Goal: Information Seeking & Learning: Learn about a topic

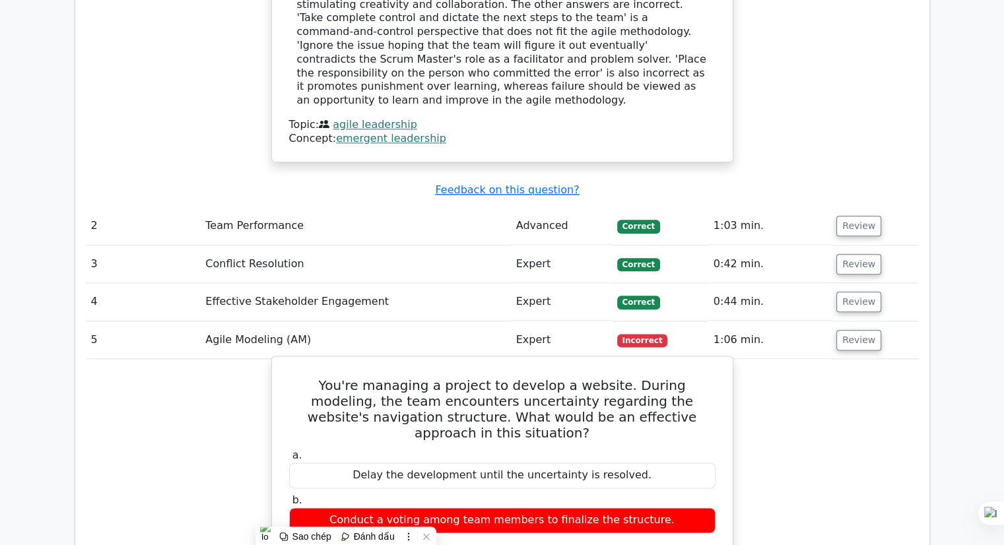
scroll to position [1386, 0]
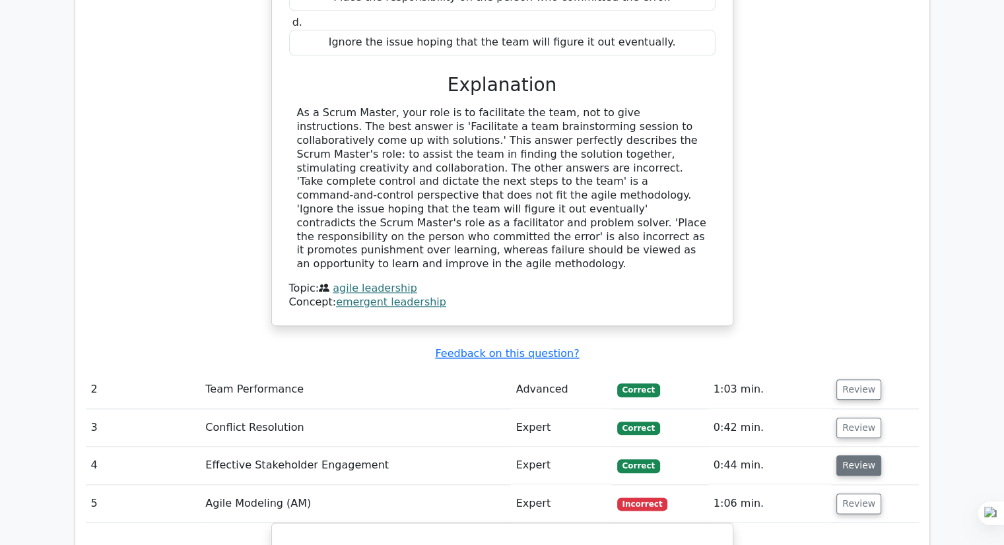
click at [849, 455] on button "Review" at bounding box center [858, 465] width 45 height 20
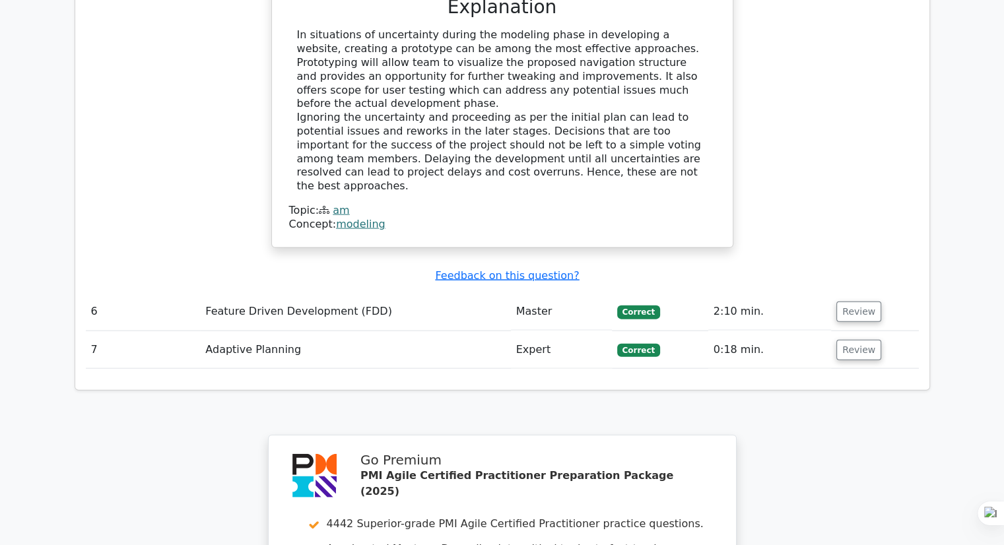
scroll to position [3134, 0]
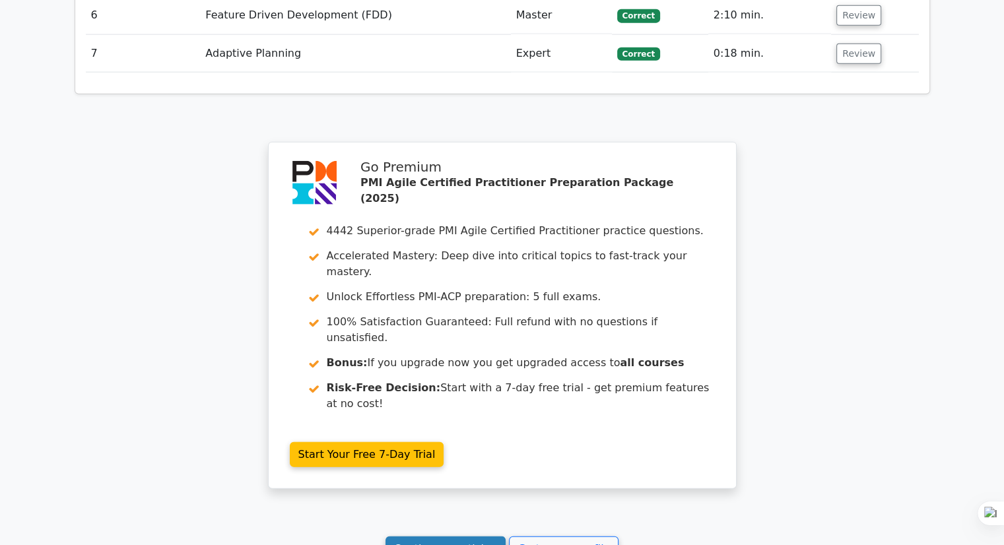
click at [446, 537] on link "Continue practicing" at bounding box center [445, 549] width 121 height 25
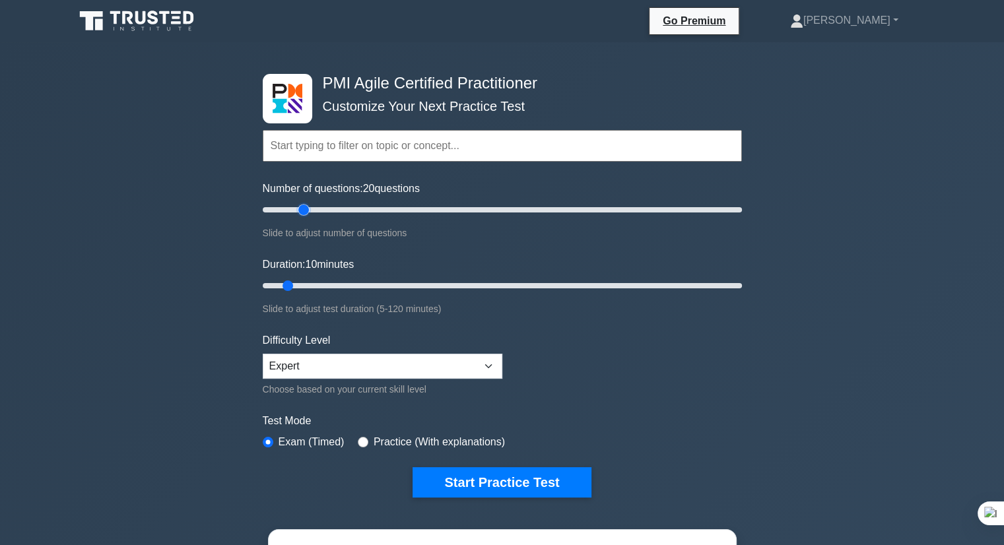
drag, startPoint x: 282, startPoint y: 211, endPoint x: 301, endPoint y: 211, distance: 18.5
type input "20"
click at [301, 211] on input "Number of questions: 20 questions" at bounding box center [502, 210] width 479 height 16
drag, startPoint x: 290, startPoint y: 286, endPoint x: 321, endPoint y: 288, distance: 31.1
type input "20"
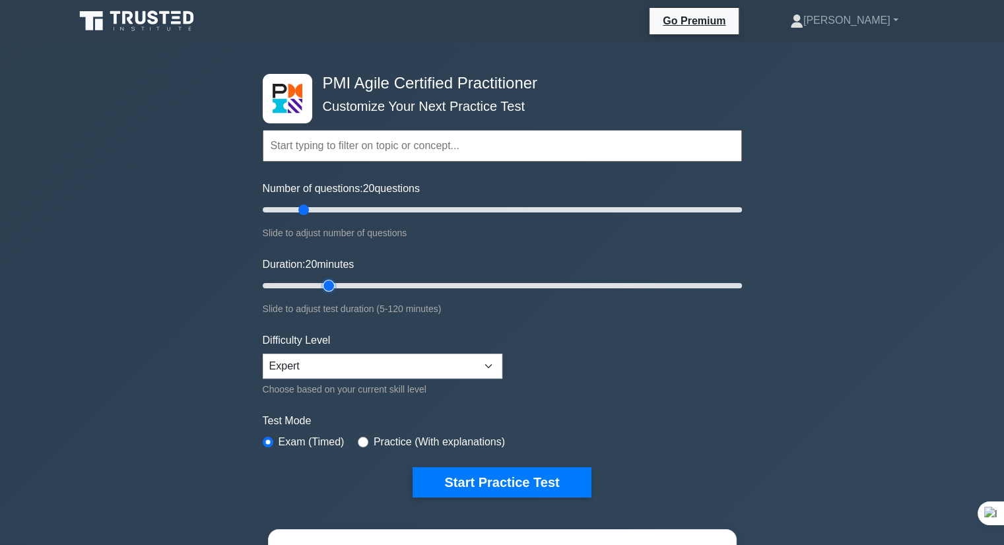
click at [321, 288] on input "Duration: 20 minutes" at bounding box center [502, 286] width 479 height 16
click at [483, 476] on button "Start Practice Test" at bounding box center [501, 482] width 178 height 30
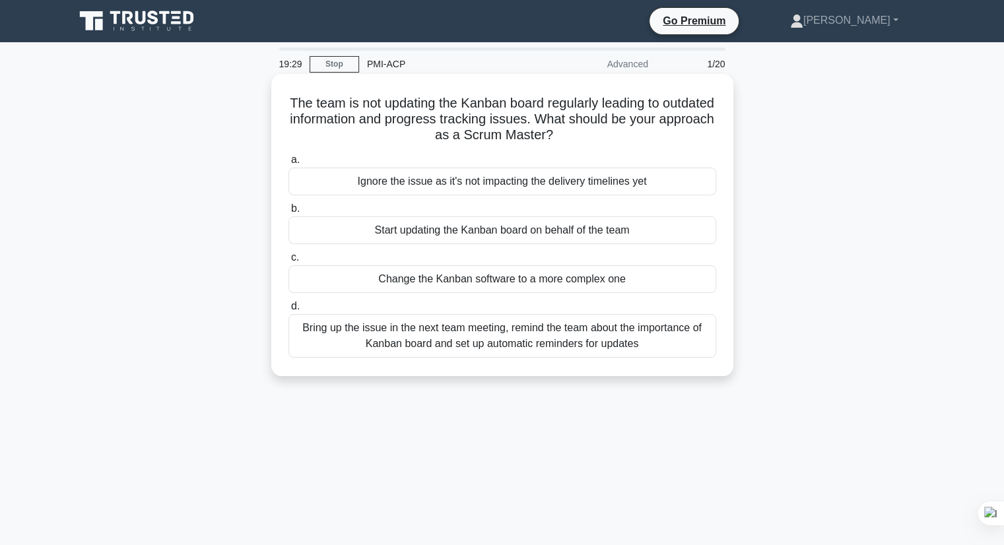
click at [525, 347] on div "Bring up the issue in the next team meeting, remind the team about the importan…" at bounding box center [502, 336] width 428 height 44
click at [288, 311] on input "d. Bring up the issue in the next team meeting, remind the team about the impor…" at bounding box center [288, 306] width 0 height 9
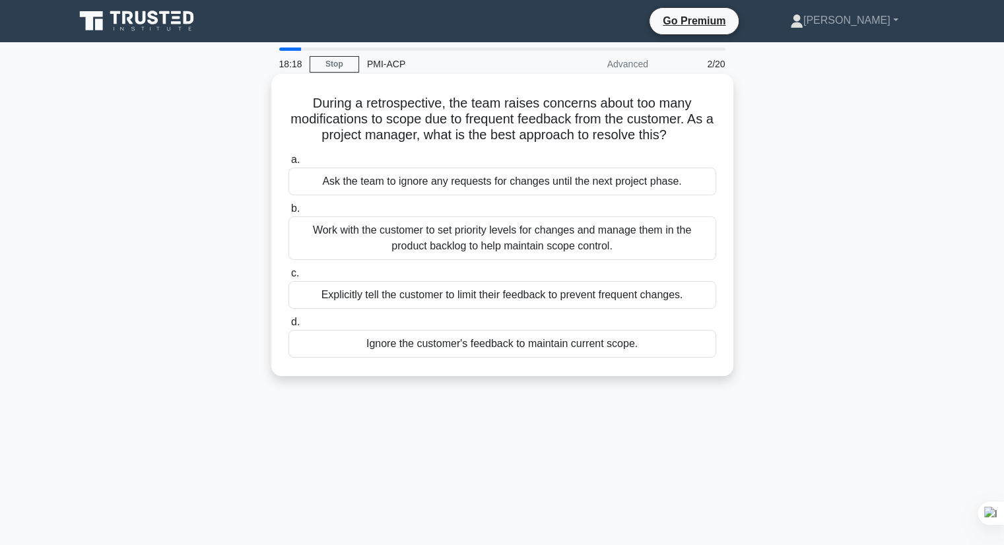
click at [482, 245] on div "Work with the customer to set priority levels for changes and manage them in th…" at bounding box center [502, 238] width 428 height 44
click at [288, 213] on input "b. Work with the customer to set priority levels for changes and manage them in…" at bounding box center [288, 209] width 0 height 9
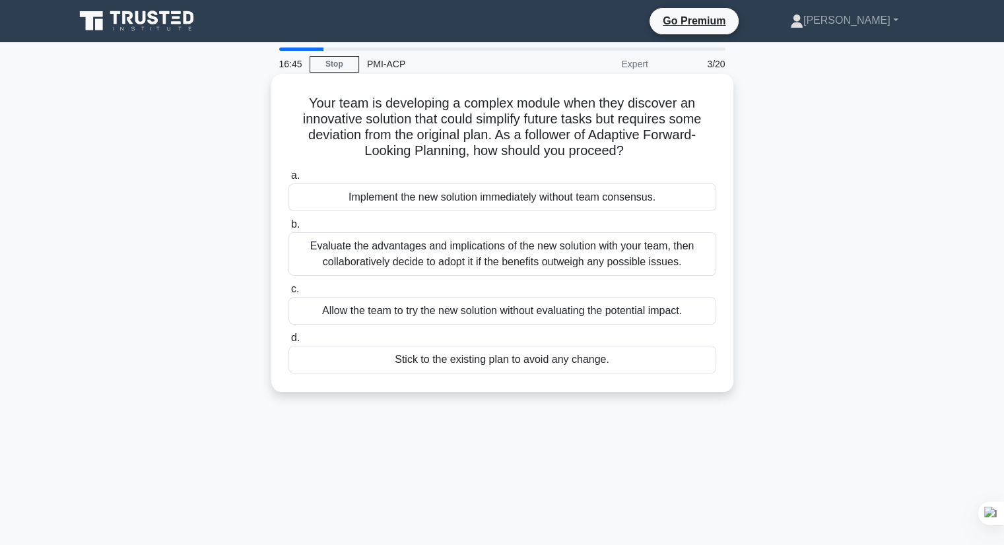
click at [423, 259] on div "Evaluate the advantages and implications of the new solution with your team, th…" at bounding box center [502, 254] width 428 height 44
click at [288, 229] on input "b. Evaluate the advantages and implications of the new solution with your team,…" at bounding box center [288, 224] width 0 height 9
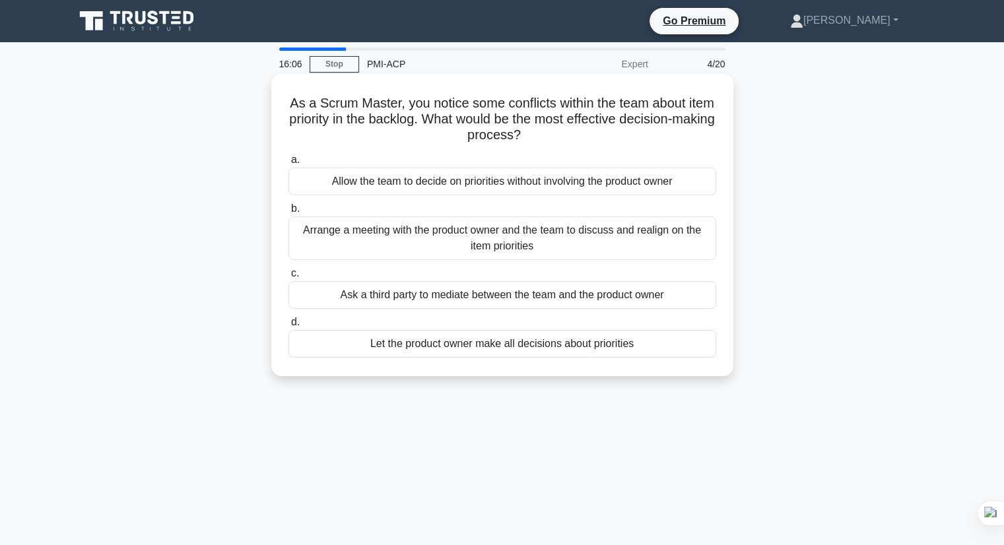
click at [459, 241] on div "Arrange a meeting with the product owner and the team to discuss and realign on…" at bounding box center [502, 238] width 428 height 44
click at [288, 213] on input "b. Arrange a meeting with the product owner and the team to discuss and realign…" at bounding box center [288, 209] width 0 height 9
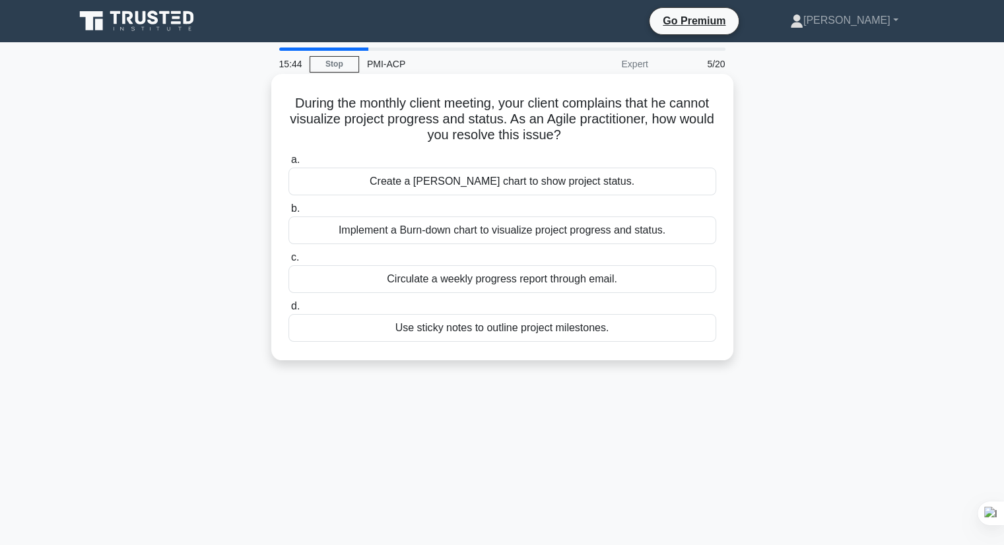
click at [412, 238] on div "Implement a Burn-down chart to visualize project progress and status." at bounding box center [502, 230] width 428 height 28
click at [288, 213] on input "b. Implement a Burn-down chart to visualize project progress and status." at bounding box center [288, 209] width 0 height 9
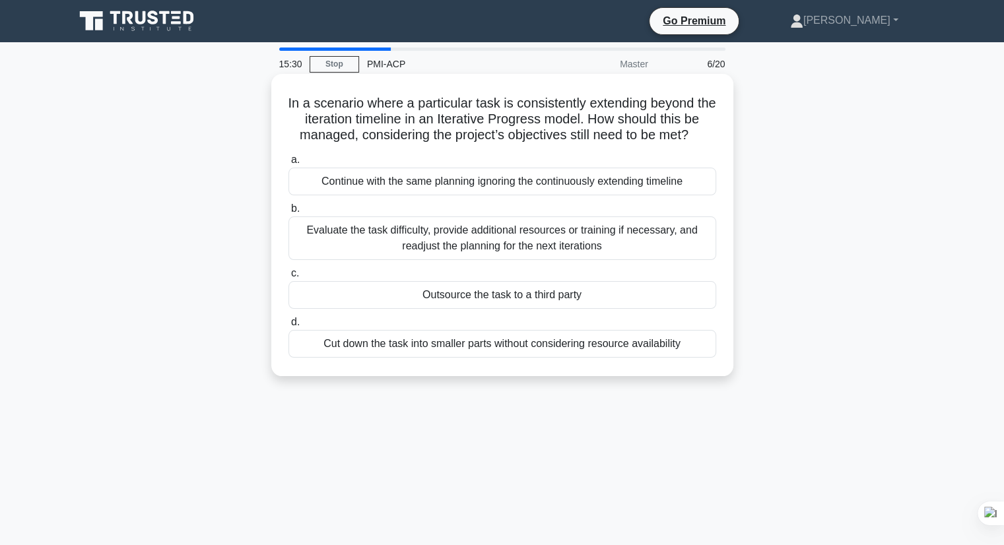
click at [480, 259] on div "Evaluate the task difficulty, provide additional resources or training if neces…" at bounding box center [502, 238] width 428 height 44
click at [288, 213] on input "b. Evaluate the task difficulty, provide additional resources or training if ne…" at bounding box center [288, 209] width 0 height 9
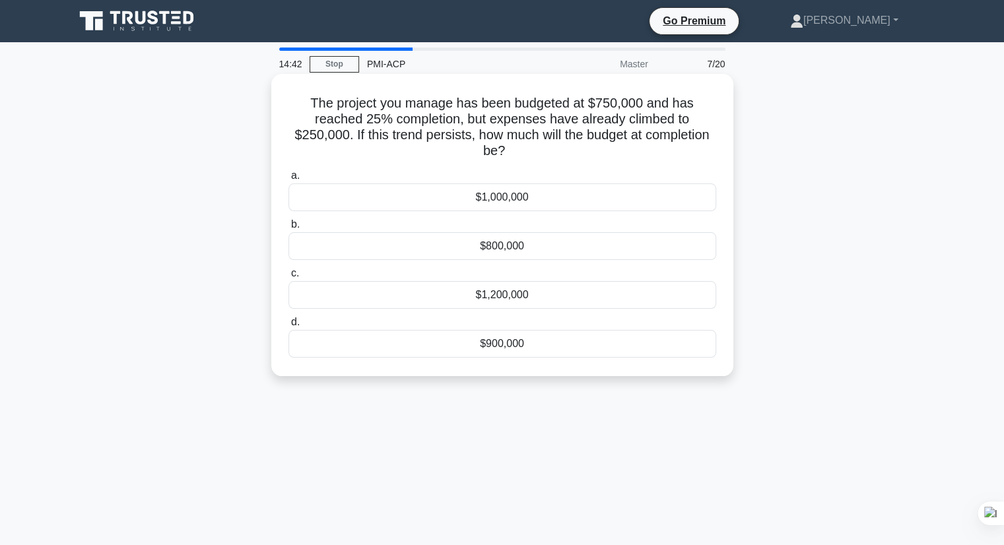
click at [500, 202] on div "$1,000,000" at bounding box center [502, 197] width 428 height 28
click at [288, 180] on input "a. $1,000,000" at bounding box center [288, 176] width 0 height 9
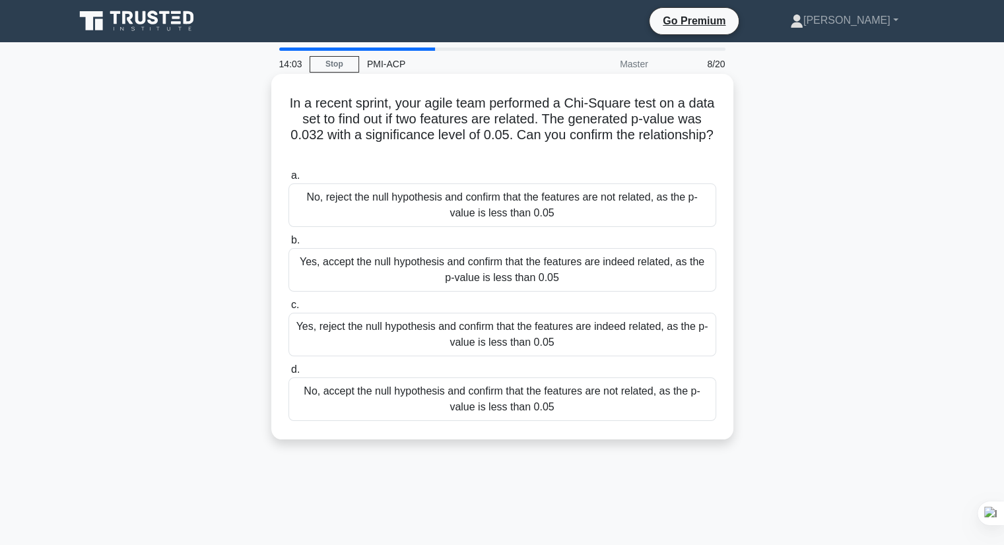
click at [358, 107] on h5 "In a recent sprint, your agile team performed a Chi-Square test on a data set t…" at bounding box center [502, 127] width 430 height 65
click at [463, 104] on h5 "In a recent sprint, your agile team performed a Chi-Square test on a data set t…" at bounding box center [502, 127] width 430 height 65
click at [573, 98] on h5 "In a recent sprint, your agile team performed a Chi-Square test on a data set t…" at bounding box center [502, 127] width 430 height 65
click at [357, 336] on div "Yes, reject the null hypothesis and confirm that the features are indeed relate…" at bounding box center [502, 335] width 428 height 44
click at [288, 310] on input "c. Yes, reject the null hypothesis and confirm that the features are indeed rel…" at bounding box center [288, 305] width 0 height 9
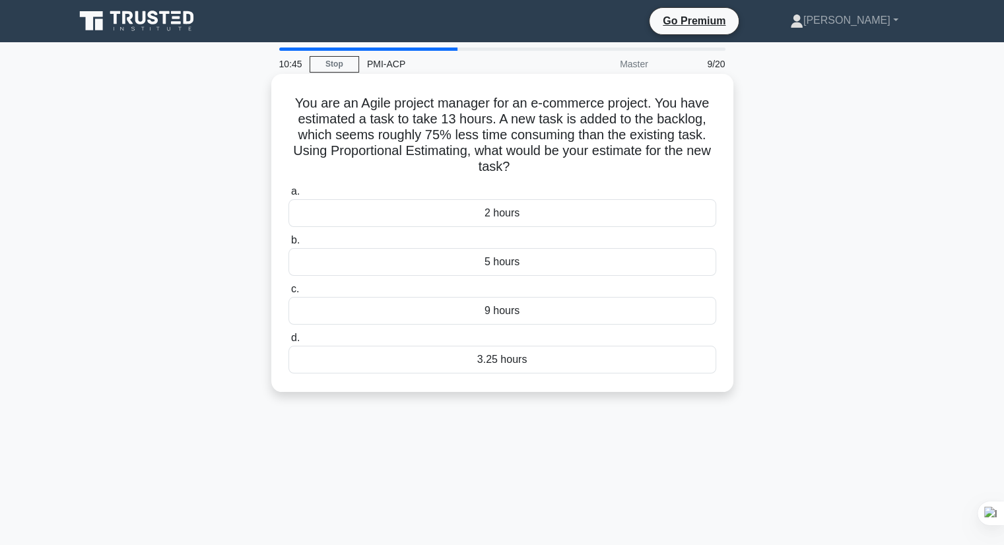
click at [492, 368] on div "3.25 hours" at bounding box center [502, 360] width 428 height 28
click at [288, 343] on input "d. 3.25 hours" at bounding box center [288, 338] width 0 height 9
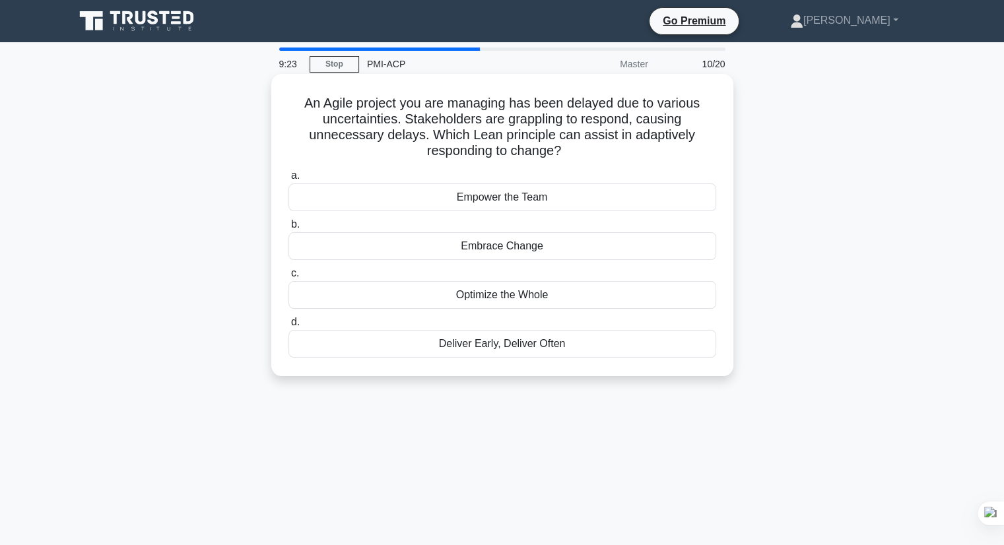
click at [520, 352] on div "Deliver Early, Deliver Often" at bounding box center [502, 344] width 428 height 28
click at [288, 327] on input "d. Deliver Early, Deliver Often" at bounding box center [288, 322] width 0 height 9
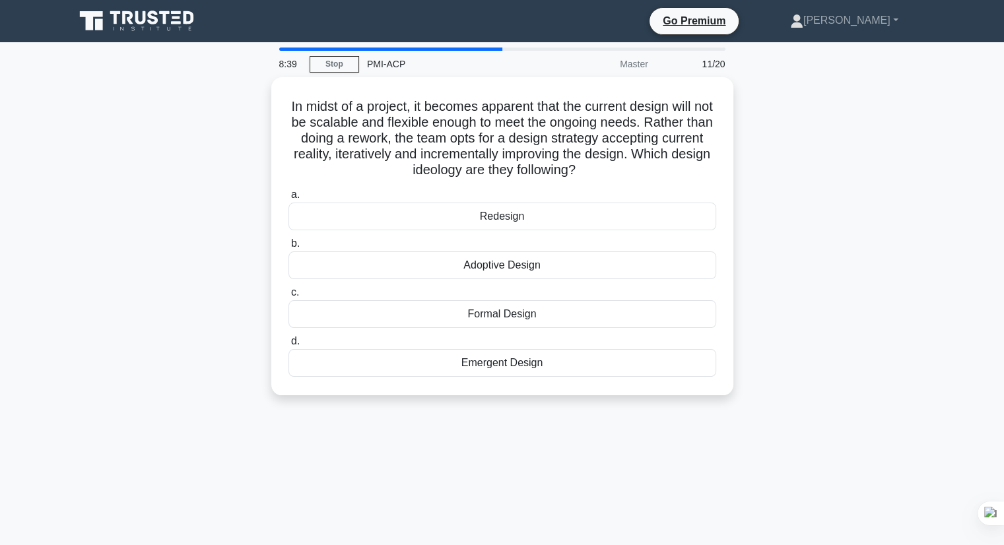
click at [157, 122] on div "In midst of a project, it becomes apparent that the current design will not be …" at bounding box center [502, 244] width 871 height 334
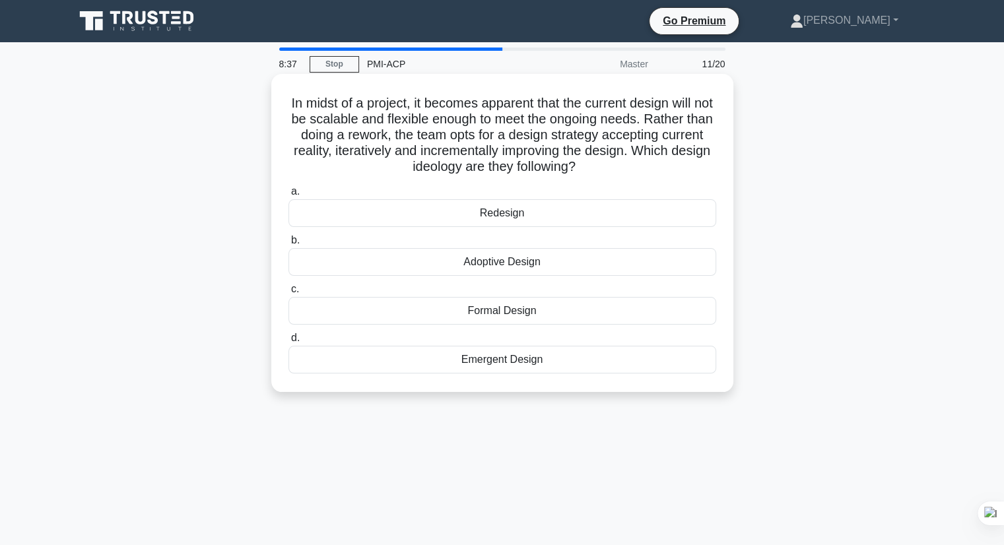
click at [487, 121] on h5 "In midst of a project, it becomes apparent that the current design will not be …" at bounding box center [502, 135] width 430 height 81
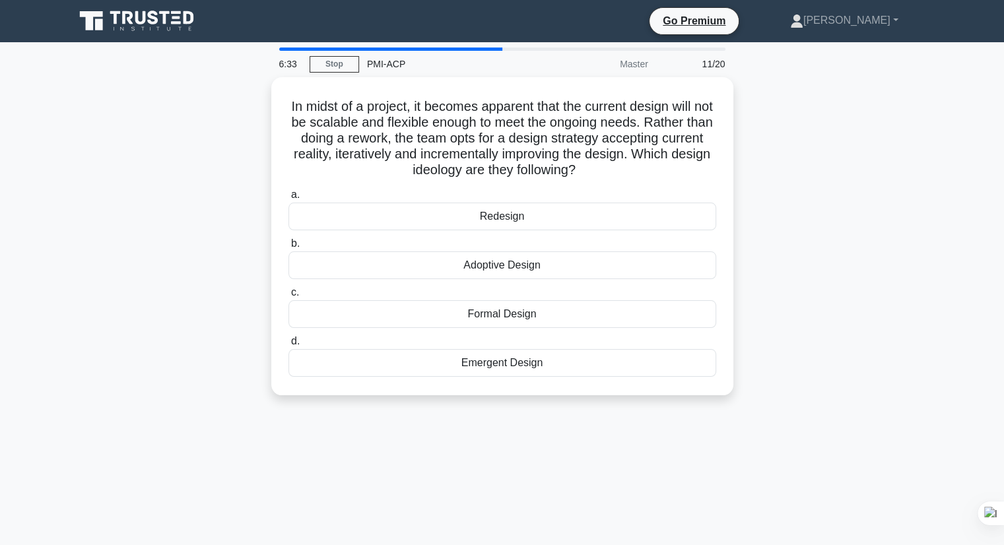
click at [90, 372] on div "In midst of a project, it becomes apparent that the current design will not be …" at bounding box center [502, 244] width 871 height 334
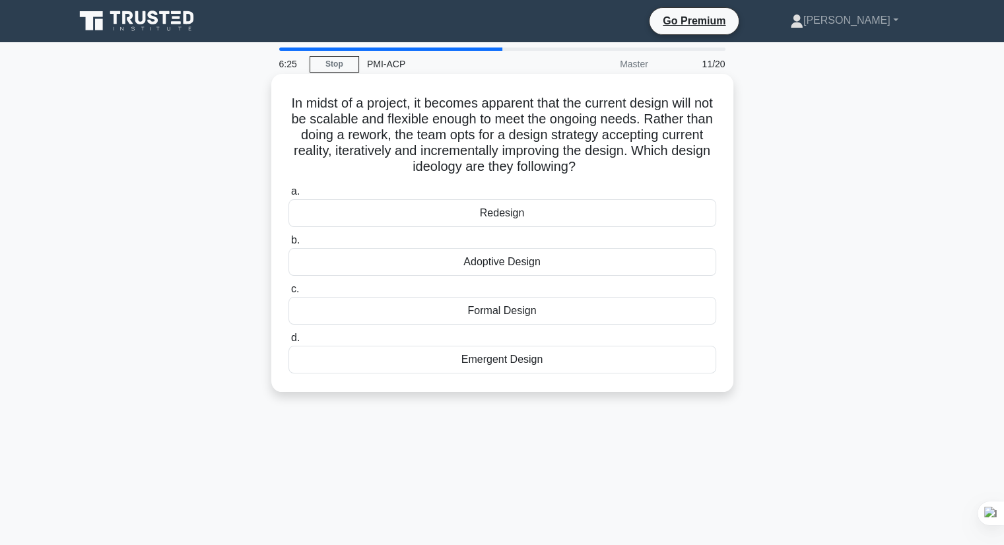
click at [457, 267] on div "Adoptive Design" at bounding box center [502, 262] width 428 height 28
click at [288, 245] on input "b. Adoptive Design" at bounding box center [288, 240] width 0 height 9
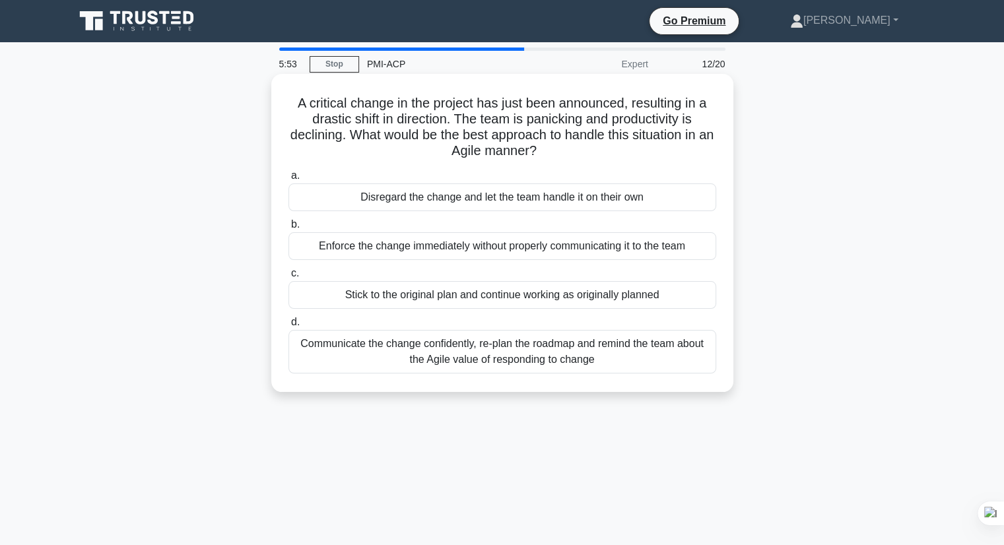
click at [433, 356] on div "Communicate the change confidently, re-plan the roadmap and remind the team abo…" at bounding box center [502, 352] width 428 height 44
click at [288, 327] on input "d. Communicate the change confidently, re-plan the roadmap and remind the team …" at bounding box center [288, 322] width 0 height 9
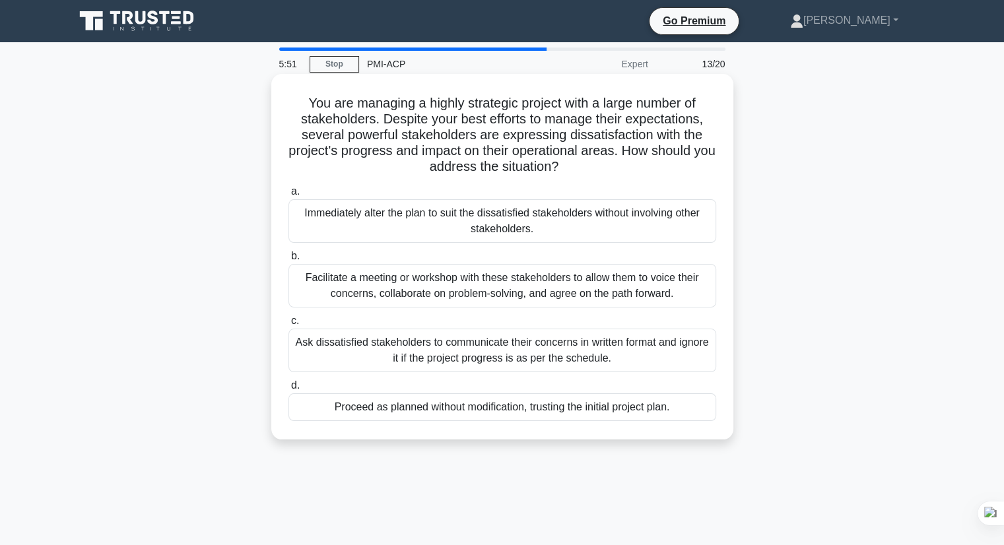
click at [416, 288] on div "Facilitate a meeting or workshop with these stakeholders to allow them to voice…" at bounding box center [502, 286] width 428 height 44
click at [288, 261] on input "b. Facilitate a meeting or workshop with these stakeholders to allow them to vo…" at bounding box center [288, 256] width 0 height 9
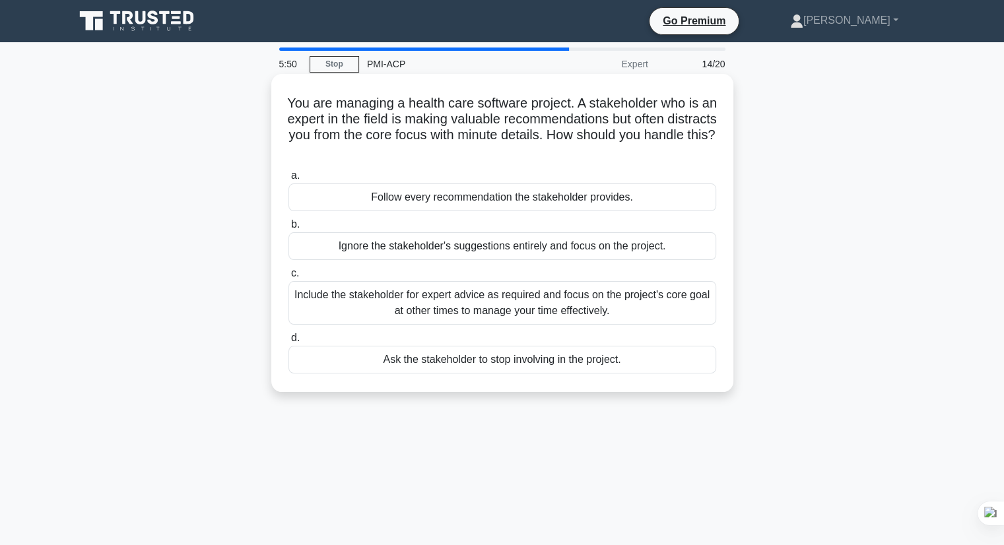
click at [405, 312] on div "Include the stakeholder for expert advice as required and focus on the project'…" at bounding box center [502, 303] width 428 height 44
click at [288, 278] on input "c. Include the stakeholder for expert advice as required and focus on the proje…" at bounding box center [288, 273] width 0 height 9
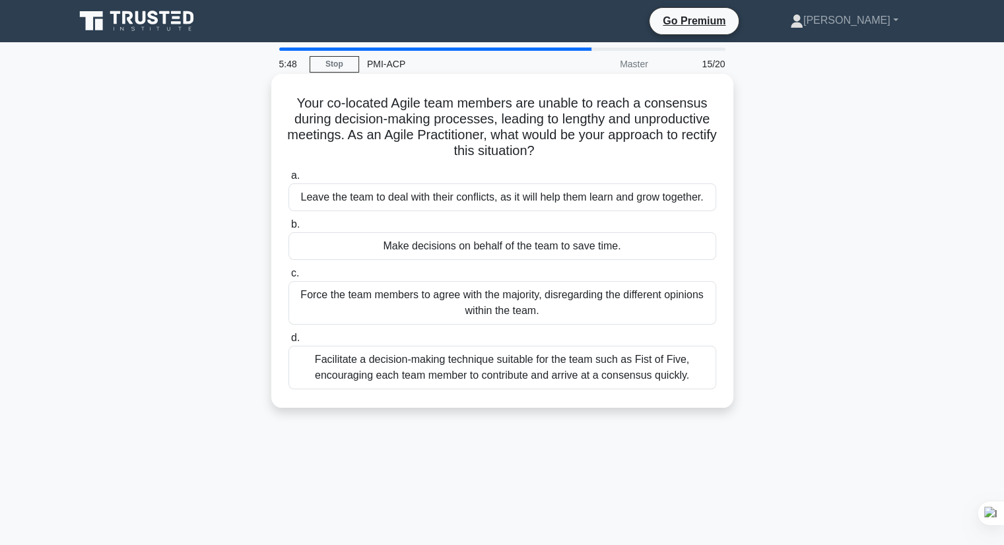
click at [403, 368] on div "Facilitate a decision-making technique suitable for the team such as Fist of Fi…" at bounding box center [502, 368] width 428 height 44
click at [288, 343] on input "d. Facilitate a decision-making technique suitable for the team such as Fist of…" at bounding box center [288, 338] width 0 height 9
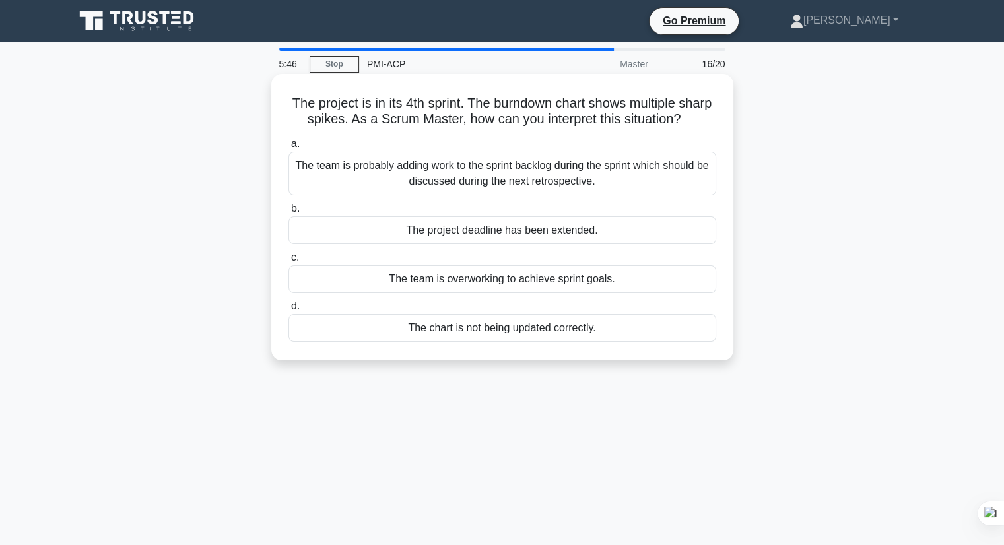
click at [455, 189] on div "The team is probably adding work to the sprint backlog during the sprint which …" at bounding box center [502, 174] width 428 height 44
click at [288, 148] on input "a. The team is probably adding work to the sprint backlog during the sprint whi…" at bounding box center [288, 144] width 0 height 9
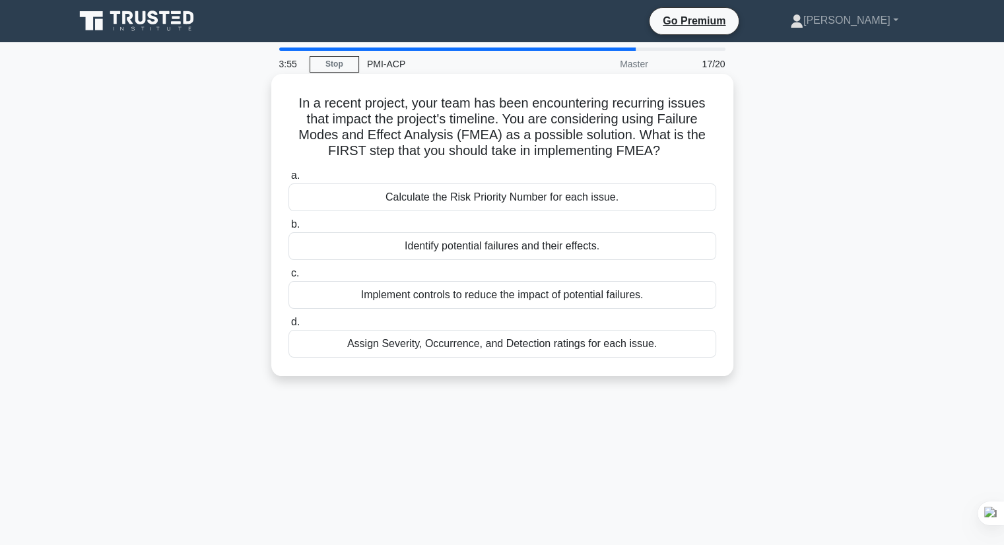
click at [482, 356] on div "Assign Severity, Occurrence, and Detection ratings for each issue." at bounding box center [502, 344] width 428 height 28
click at [288, 327] on input "d. Assign Severity, Occurrence, and Detection ratings for each issue." at bounding box center [288, 322] width 0 height 9
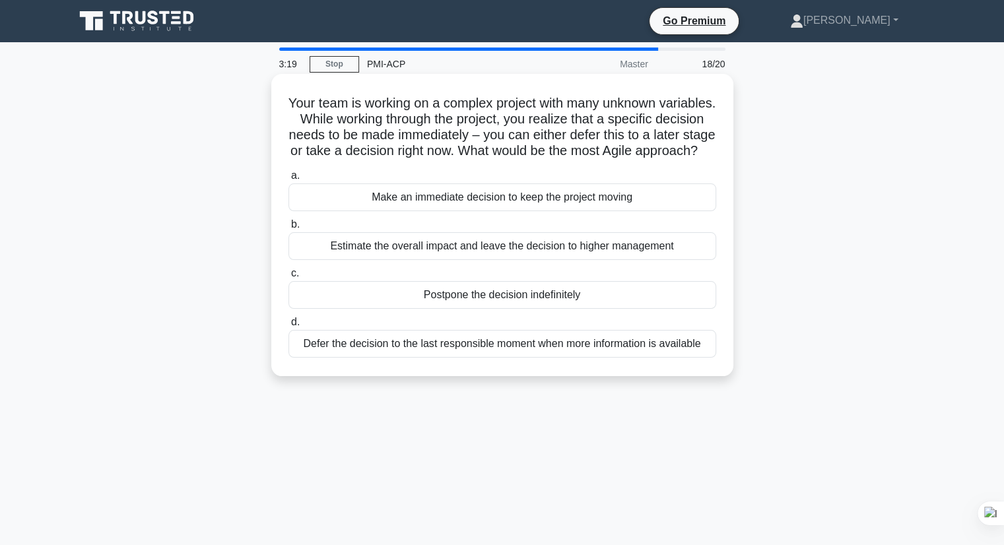
click at [518, 358] on div "Defer the decision to the last responsible moment when more information is avai…" at bounding box center [502, 344] width 428 height 28
click at [288, 327] on input "d. Defer the decision to the last responsible moment when more information is a…" at bounding box center [288, 322] width 0 height 9
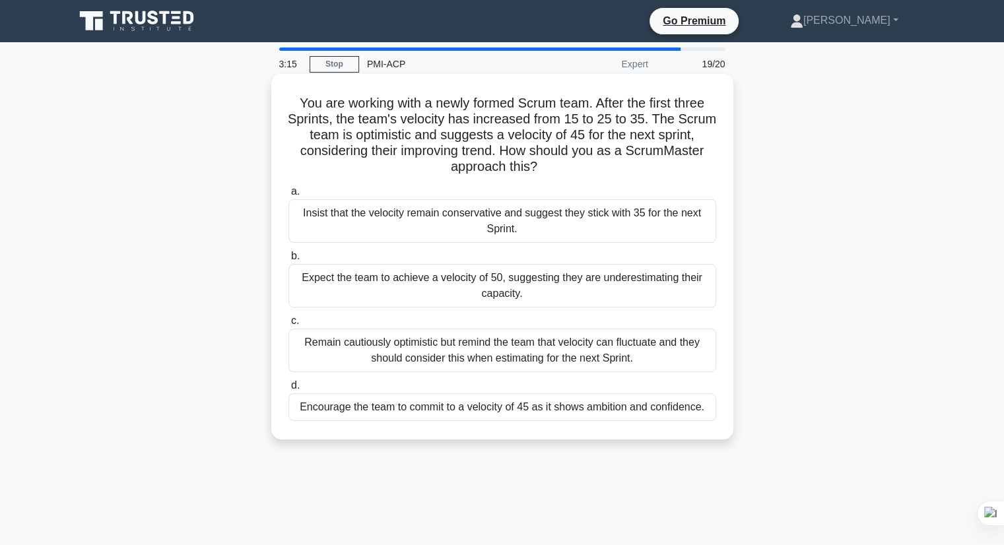
click at [470, 409] on div "Encourage the team to commit to a velocity of 45 as it shows ambition and confi…" at bounding box center [502, 407] width 428 height 28
click at [288, 390] on input "d. Encourage the team to commit to a velocity of 45 as it shows ambition and co…" at bounding box center [288, 385] width 0 height 9
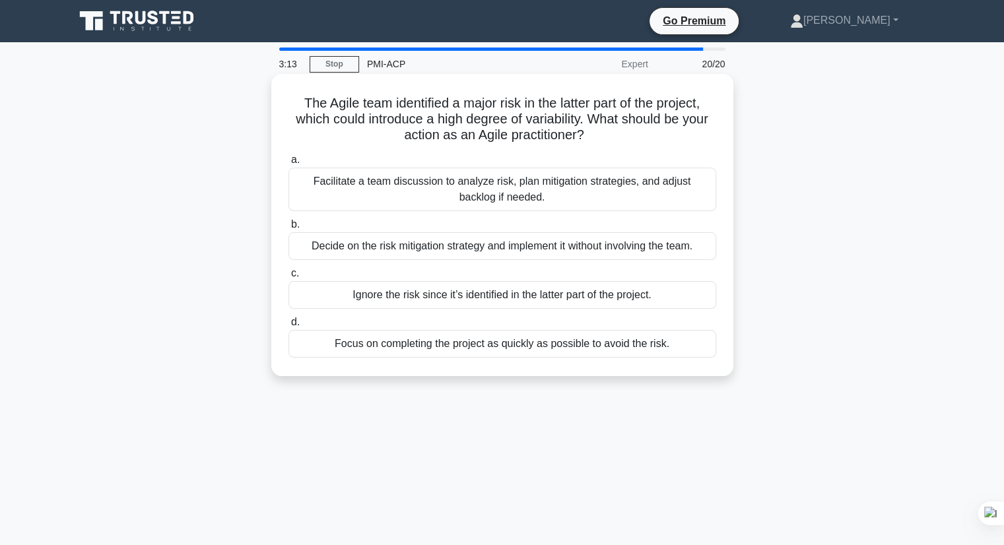
click at [473, 193] on div "Facilitate a team discussion to analyze risk, plan mitigation strategies, and a…" at bounding box center [502, 190] width 428 height 44
click at [288, 164] on input "a. Facilitate a team discussion to analyze risk, plan mitigation strategies, an…" at bounding box center [288, 160] width 0 height 9
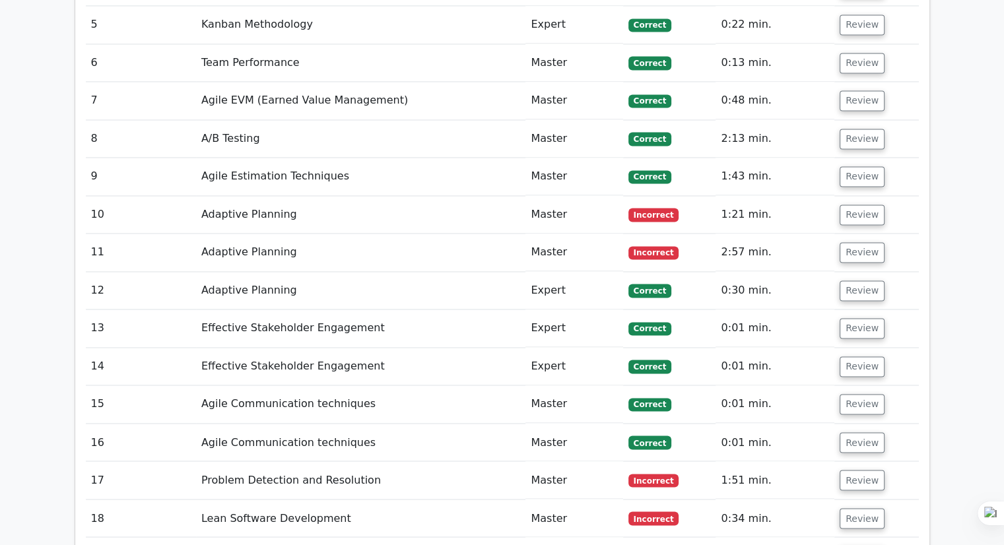
scroll to position [2046, 0]
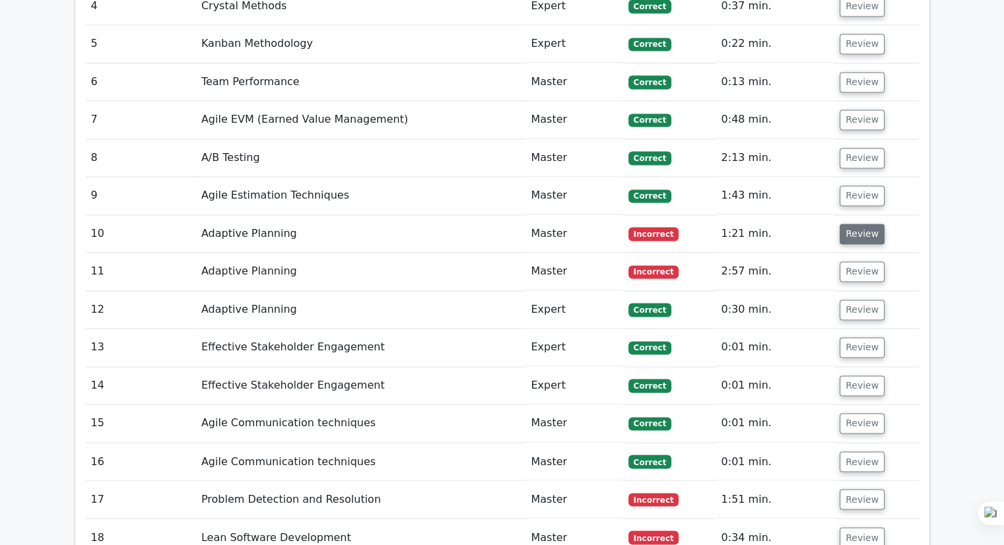
click at [858, 224] on button "Review" at bounding box center [861, 234] width 45 height 20
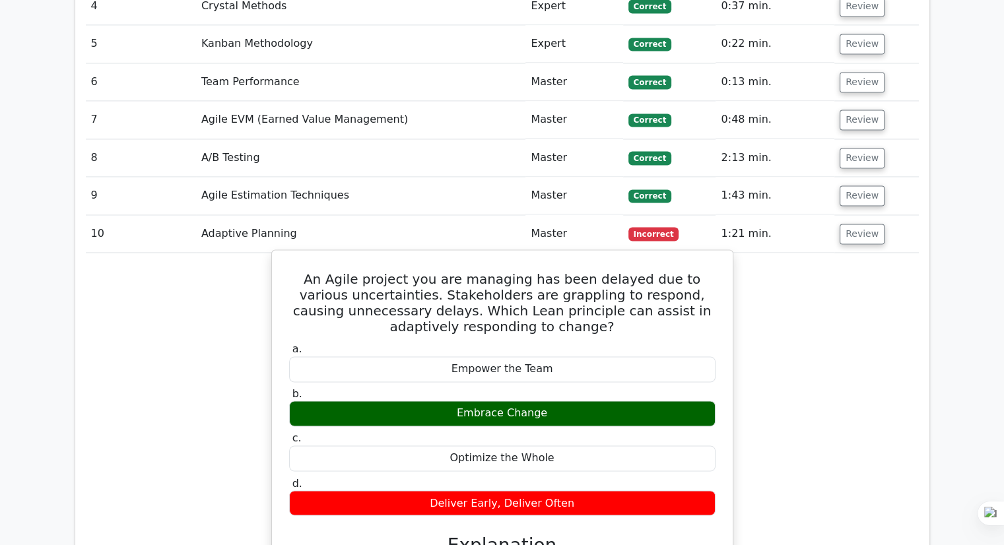
click at [461, 401] on div "Embrace Change" at bounding box center [502, 414] width 426 height 26
click at [462, 401] on div "Embrace Change" at bounding box center [502, 414] width 426 height 26
click at [463, 401] on div "Embrace Change" at bounding box center [502, 414] width 426 height 26
drag, startPoint x: 463, startPoint y: 344, endPoint x: 541, endPoint y: 346, distance: 77.9
click at [541, 401] on div "Embrace Change" at bounding box center [502, 414] width 426 height 26
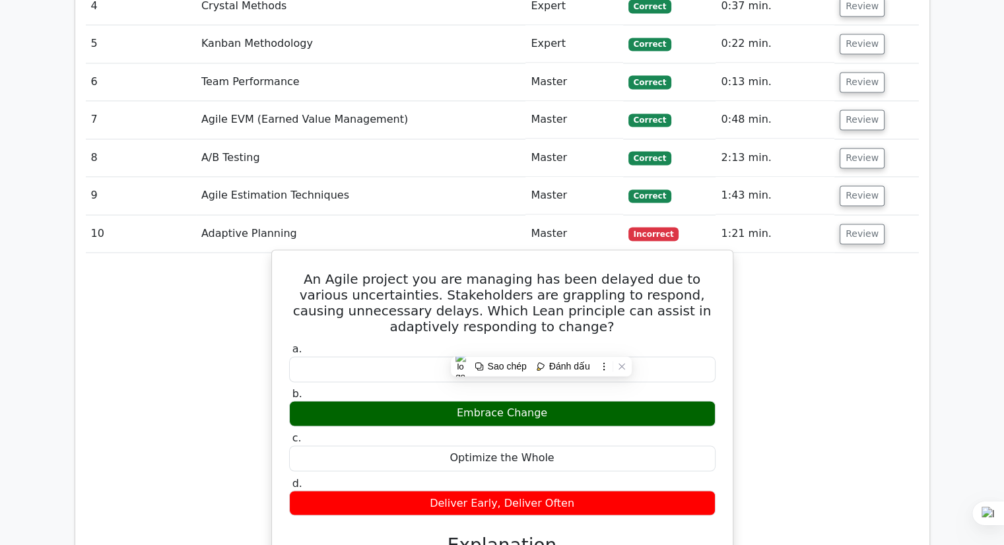
copy div "Embrace Change"
click at [532, 271] on h5 "An Agile project you are managing has been delayed due to various uncertainties…" at bounding box center [502, 302] width 429 height 63
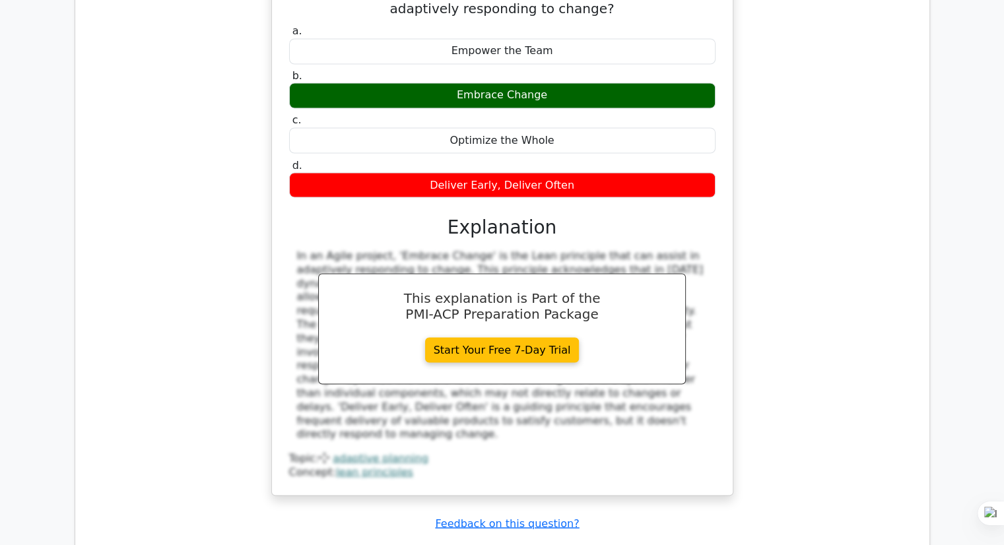
scroll to position [2376, 0]
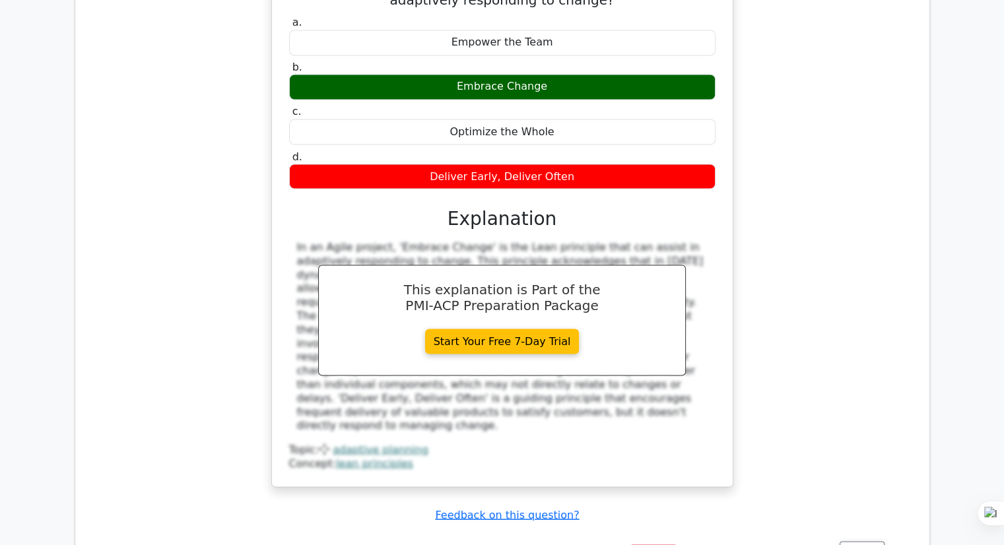
click at [139, 270] on div "An Agile project you are managing has been delayed due to various uncertainties…" at bounding box center [502, 213] width 833 height 580
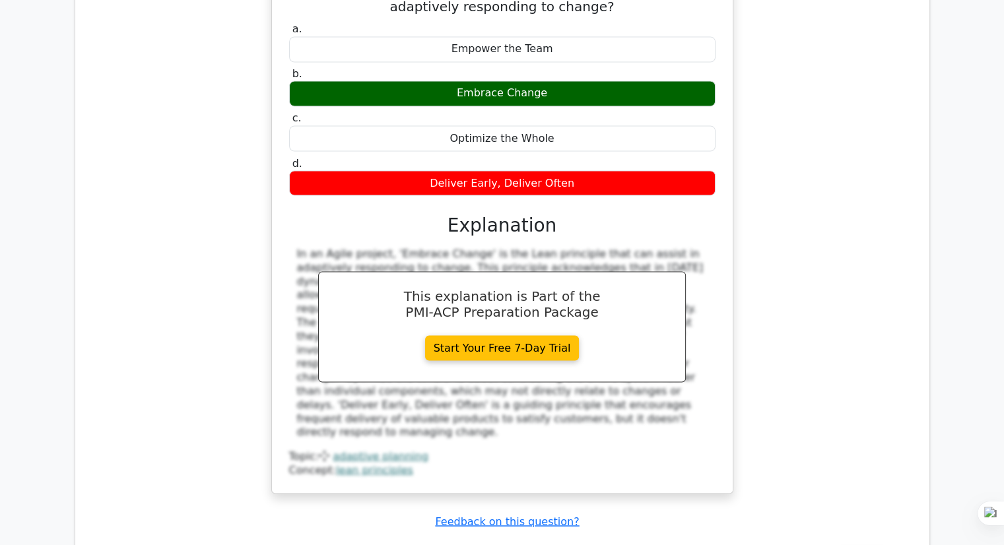
scroll to position [2508, 0]
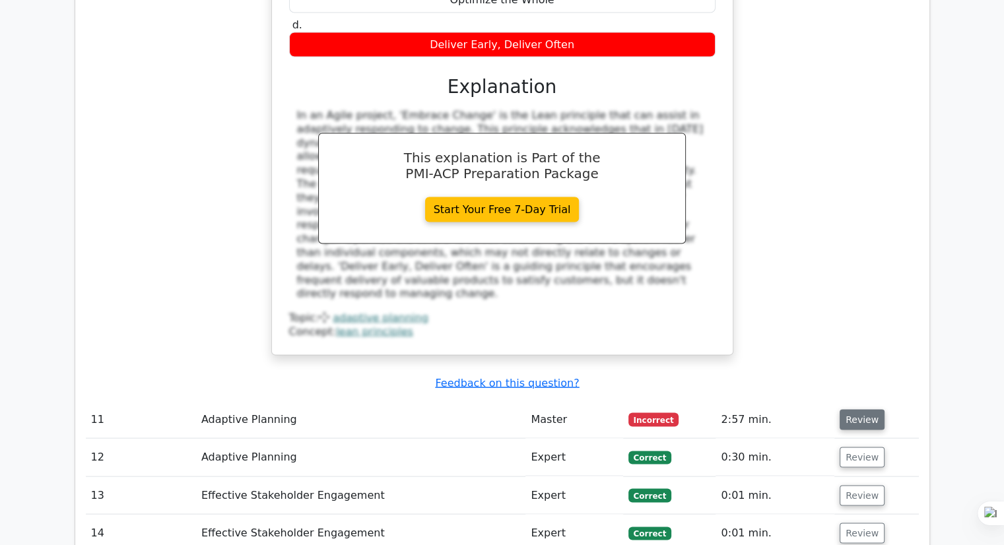
click at [851, 409] on button "Review" at bounding box center [861, 419] width 45 height 20
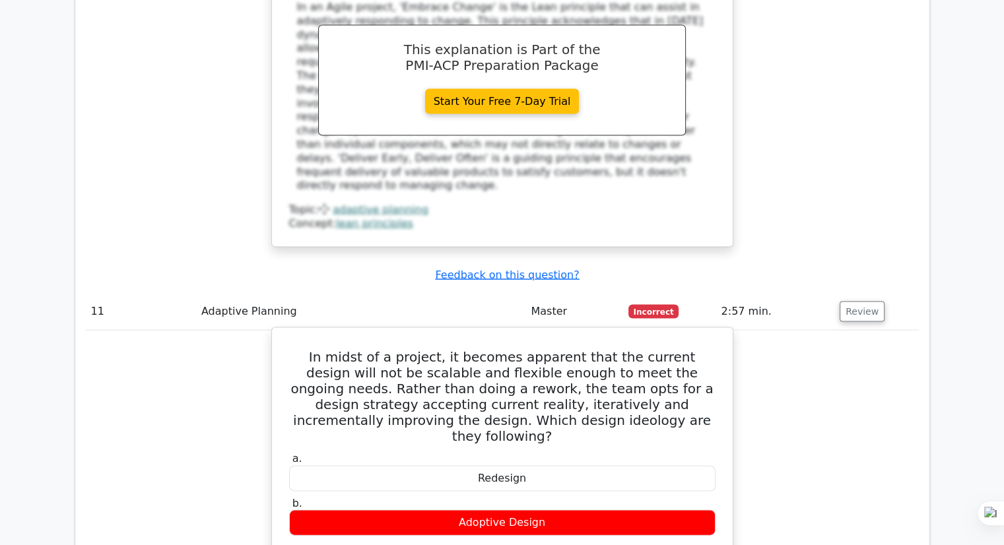
scroll to position [2772, 0]
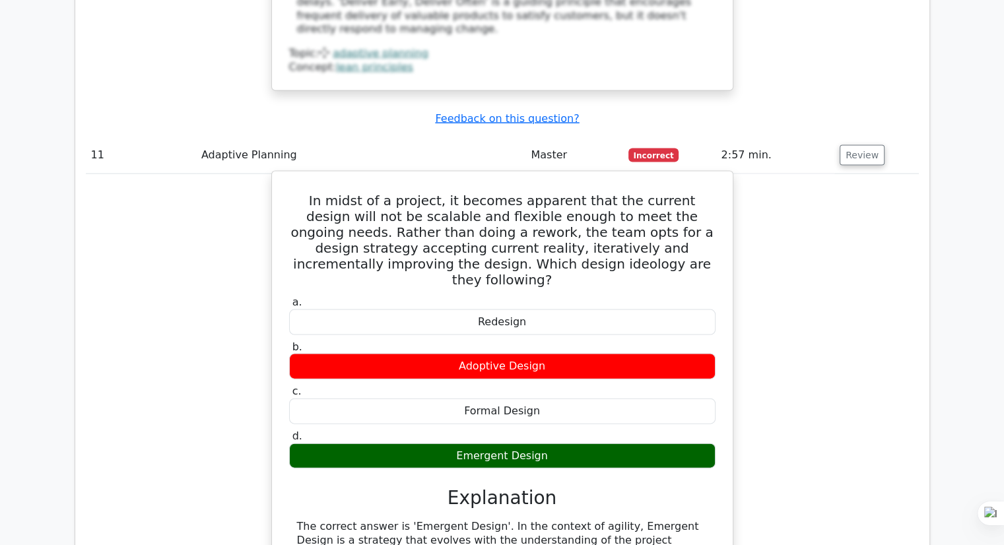
click at [293, 193] on h5 "In midst of a project, it becomes apparent that the current design will not be …" at bounding box center [502, 240] width 429 height 95
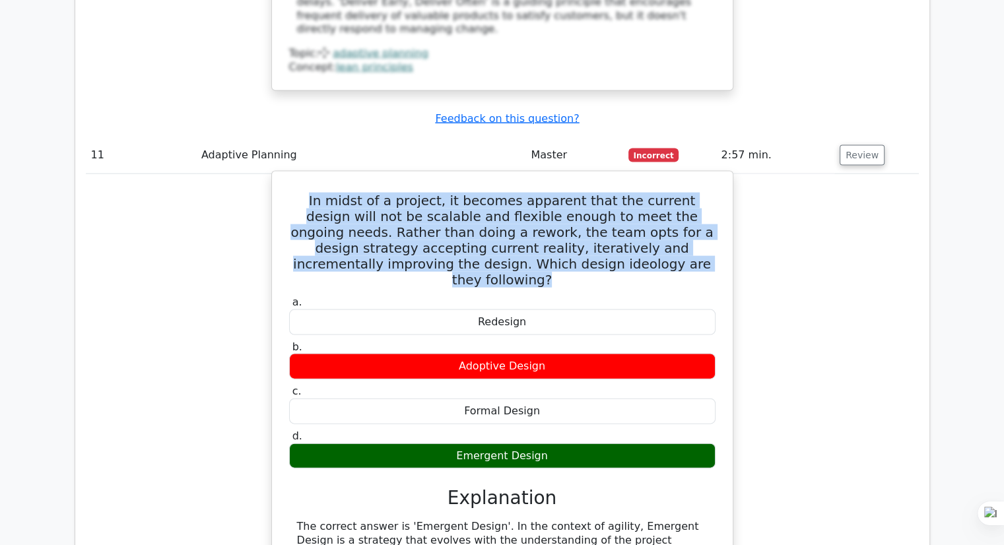
drag, startPoint x: 296, startPoint y: 105, endPoint x: 628, endPoint y: 174, distance: 339.6
click at [628, 193] on h5 "In midst of a project, it becomes apparent that the current design will not be …" at bounding box center [502, 240] width 429 height 95
copy h5 "In midst of a project, it becomes apparent that the current design will not be …"
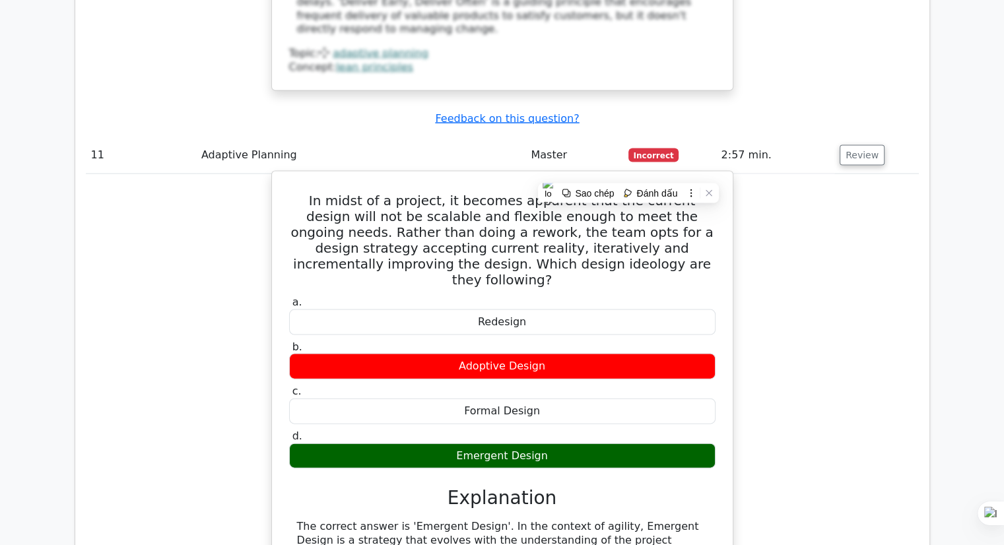
click at [463, 443] on div "Emergent Design" at bounding box center [502, 456] width 426 height 26
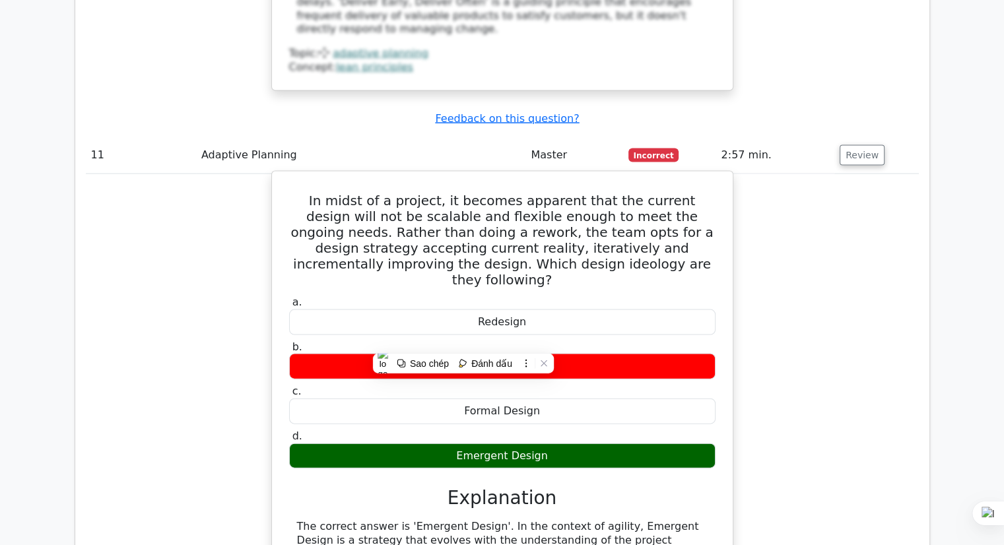
click at [475, 443] on div "Emergent Design" at bounding box center [502, 456] width 426 height 26
click at [461, 443] on div "Emergent Design" at bounding box center [502, 456] width 426 height 26
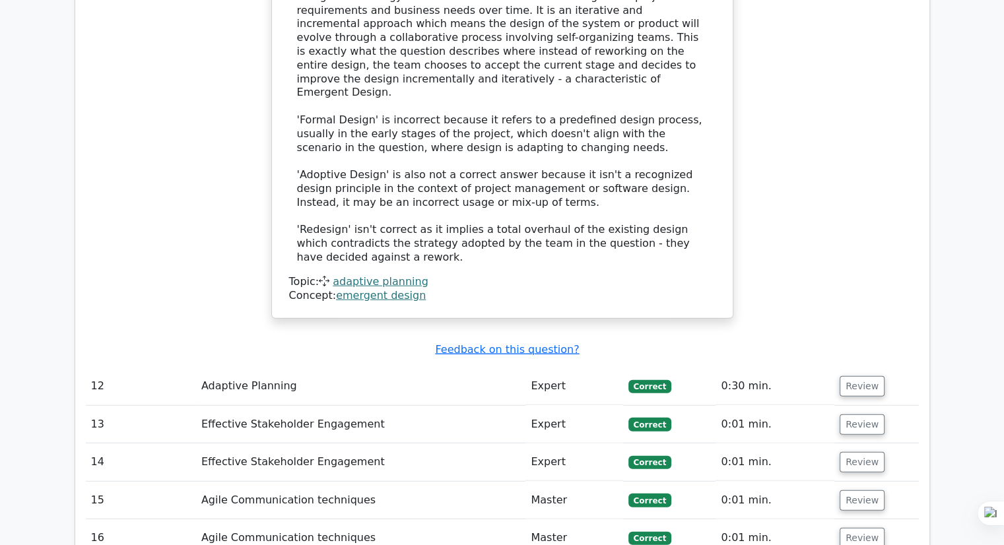
scroll to position [3498, 0]
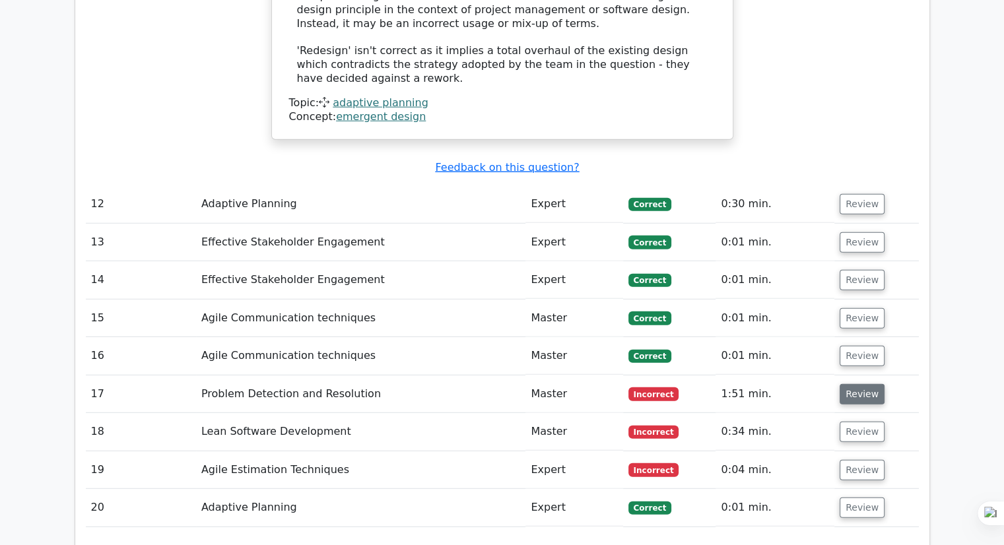
click at [866, 384] on button "Review" at bounding box center [861, 394] width 45 height 20
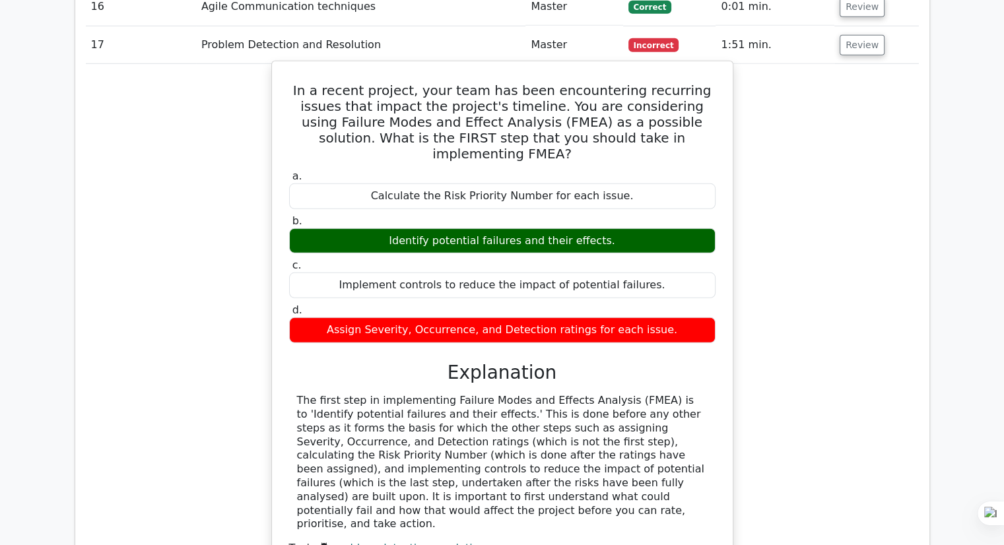
scroll to position [3960, 0]
